Goal: Check status

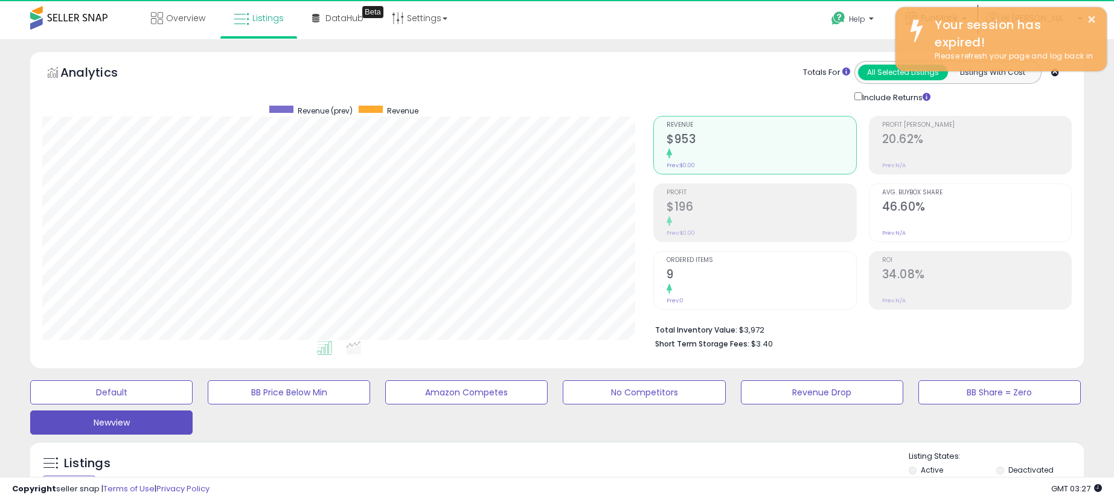
select select "**"
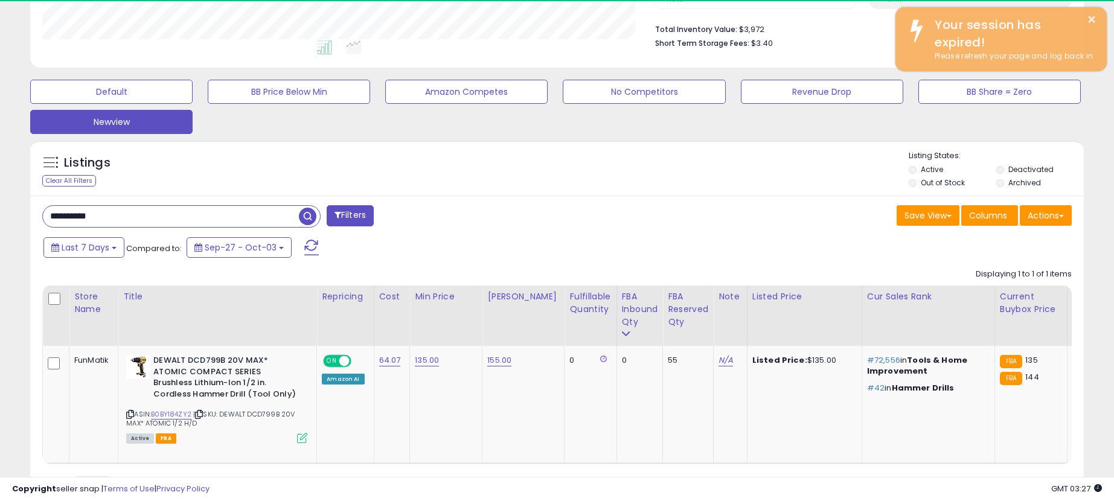
scroll to position [0, 201]
